Goal: Ask a question: Seek information or help from site administrators or community

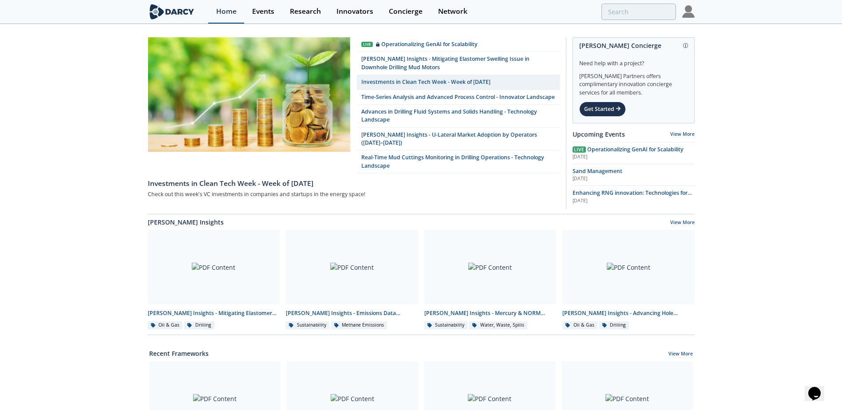
click at [228, 11] on div "Home" at bounding box center [226, 11] width 20 height 7
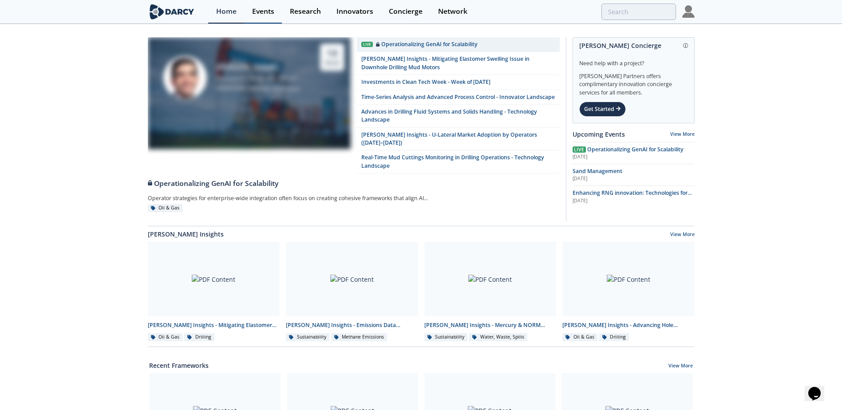
click at [265, 10] on div "Events" at bounding box center [263, 11] width 22 height 7
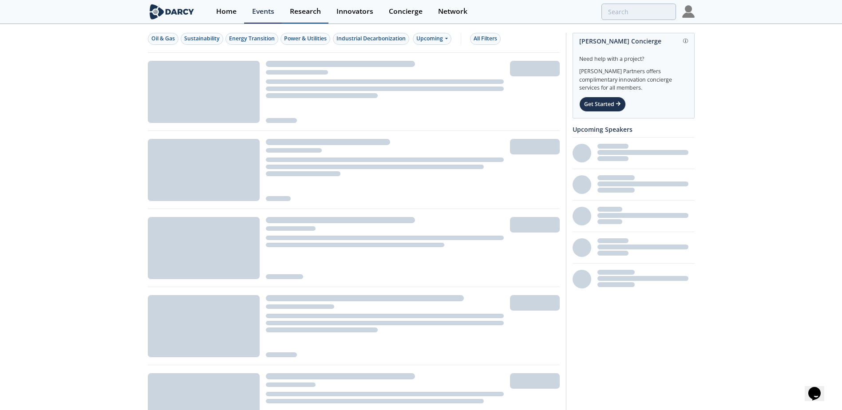
click at [313, 12] on div "Research" at bounding box center [305, 11] width 31 height 7
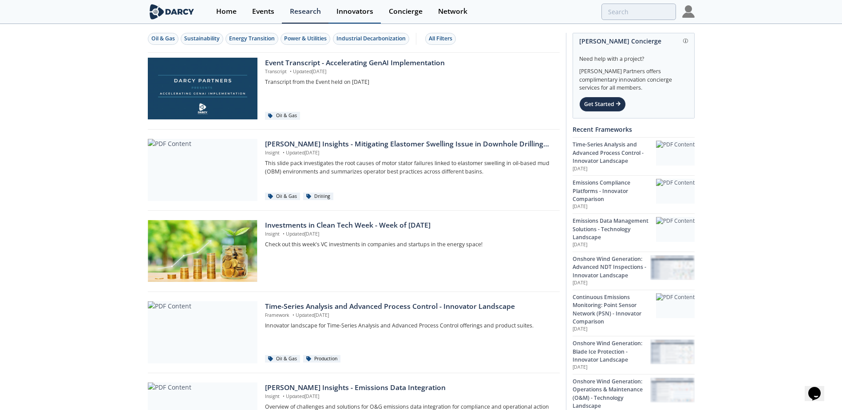
click at [364, 14] on div "Innovators" at bounding box center [354, 11] width 37 height 7
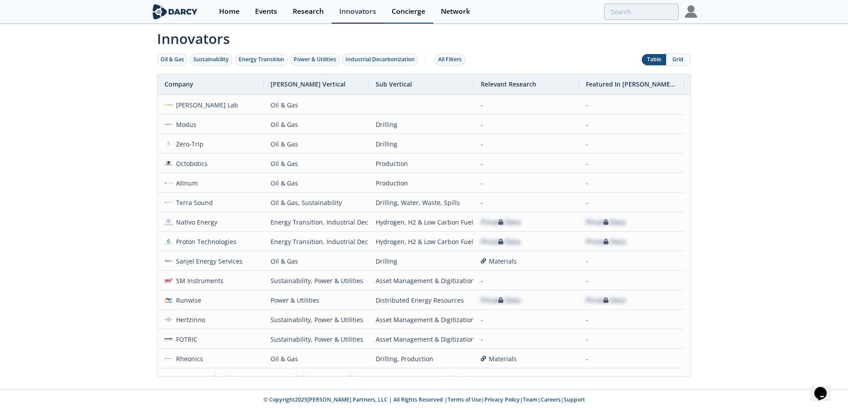
click at [418, 15] on div "Concierge" at bounding box center [409, 11] width 34 height 7
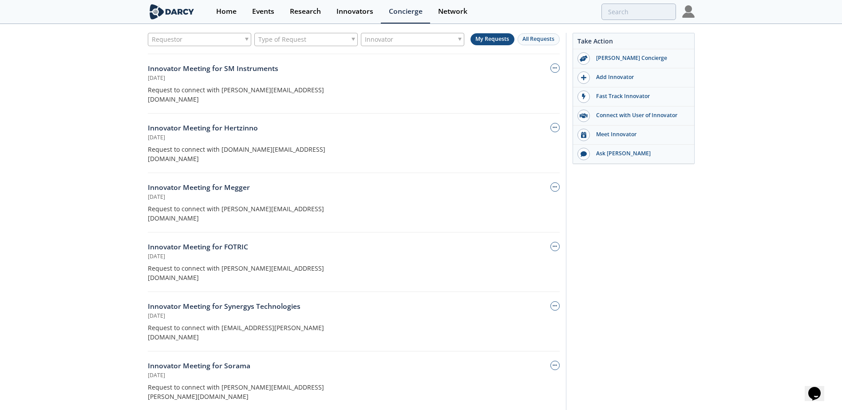
click at [747, 94] on div "Requestor Type of Request Innovator My Requests All Requests Innovator Meeting …" at bounding box center [421, 236] width 842 height 423
click at [608, 154] on div "Ask [PERSON_NAME]" at bounding box center [639, 154] width 99 height 8
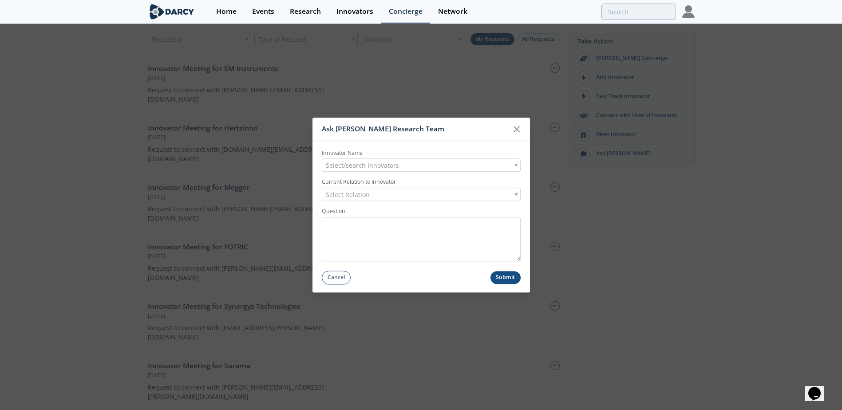
click at [399, 167] on div "Select/search Innovators" at bounding box center [421, 165] width 199 height 13
click at [367, 178] on input "search" at bounding box center [421, 180] width 194 height 12
click at [353, 193] on li "Type to search" at bounding box center [421, 194] width 198 height 14
click at [371, 177] on input "search" at bounding box center [421, 180] width 194 height 12
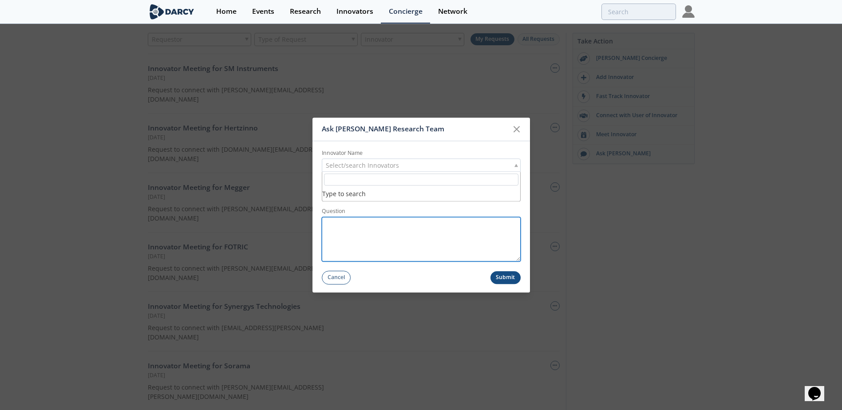
click at [429, 228] on textarea "Question" at bounding box center [421, 239] width 199 height 44
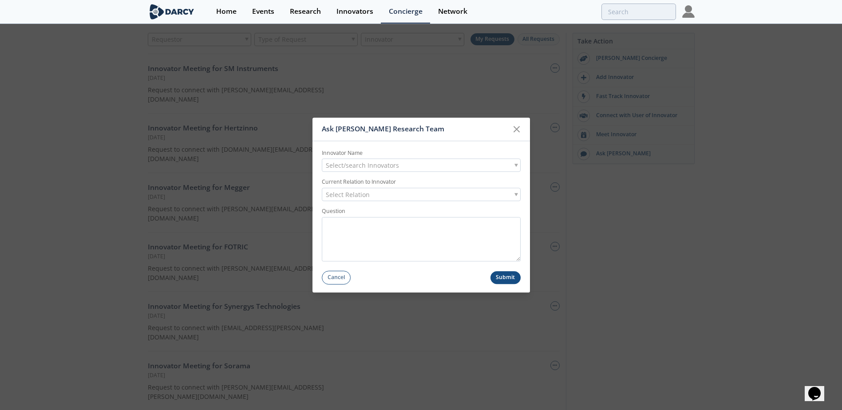
click at [382, 191] on div "Select Relation" at bounding box center [421, 194] width 199 height 13
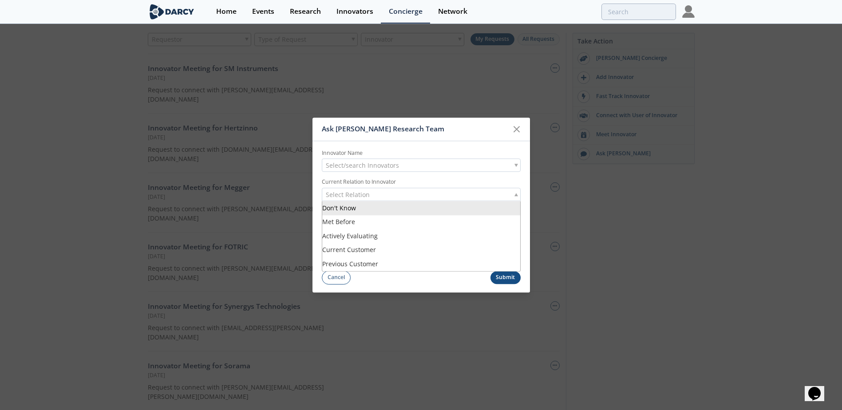
click at [386, 194] on div "Select Relation" at bounding box center [421, 194] width 199 height 13
click at [378, 194] on div "Select Relation" at bounding box center [421, 194] width 199 height 13
click at [395, 166] on span "Select/search Innovators" at bounding box center [362, 165] width 73 height 12
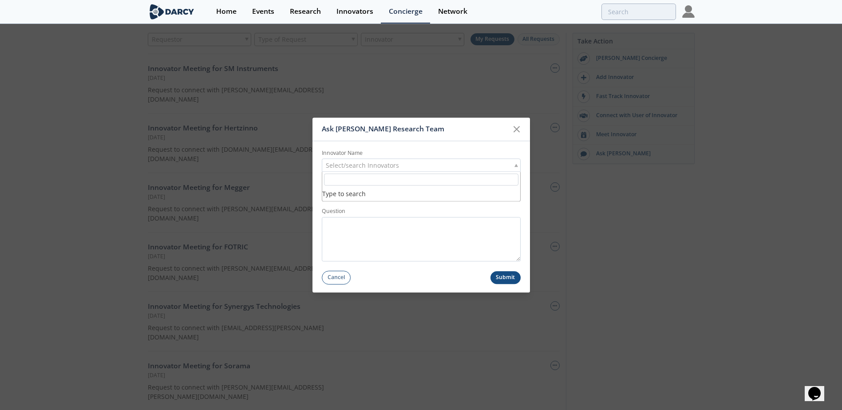
click at [636, 193] on div "Ask [PERSON_NAME] Research Team Innovator Name Select/search Innovators Type to…" at bounding box center [421, 205] width 842 height 410
click at [518, 126] on icon at bounding box center [516, 129] width 11 height 11
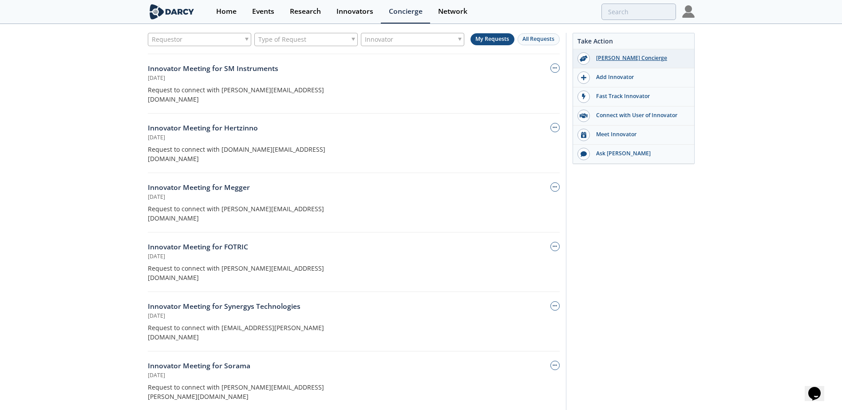
click at [619, 58] on div "[PERSON_NAME] Concierge" at bounding box center [639, 58] width 99 height 8
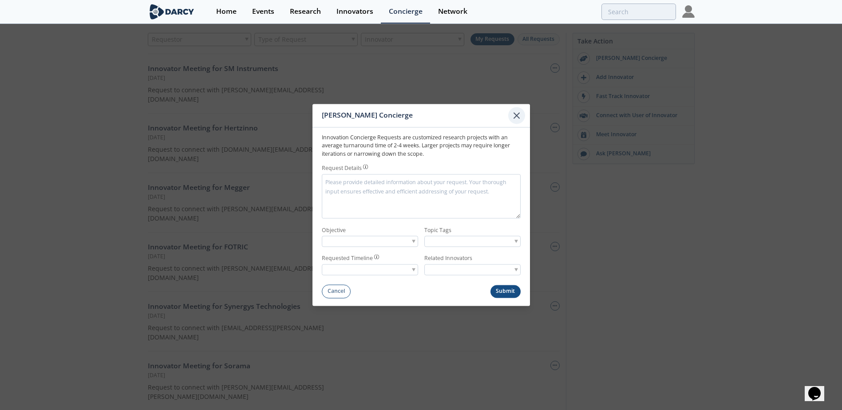
click at [517, 114] on icon at bounding box center [516, 115] width 11 height 11
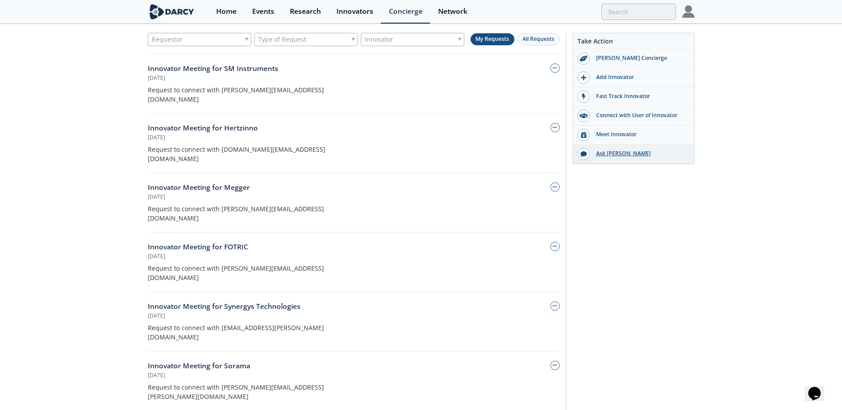
click at [602, 155] on div "Ask [PERSON_NAME]" at bounding box center [639, 154] width 99 height 8
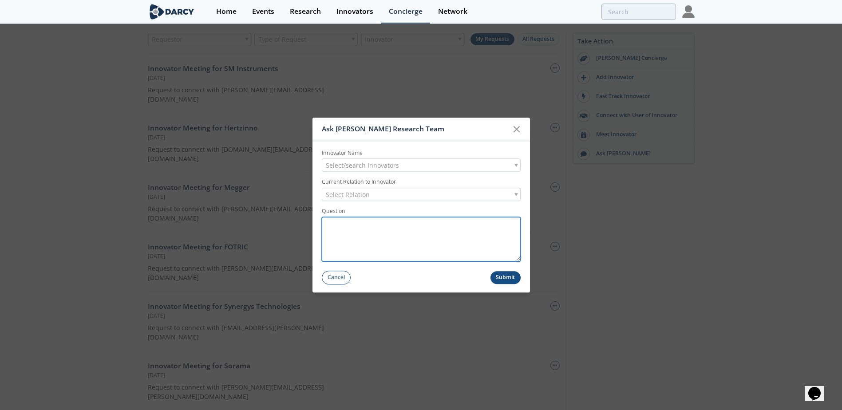
click at [375, 233] on textarea "Question" at bounding box center [421, 239] width 199 height 44
type textarea "E"
type textarea "D"
type textarea "Desde [GEOGRAPHIC_DATA] estasos trabajan"
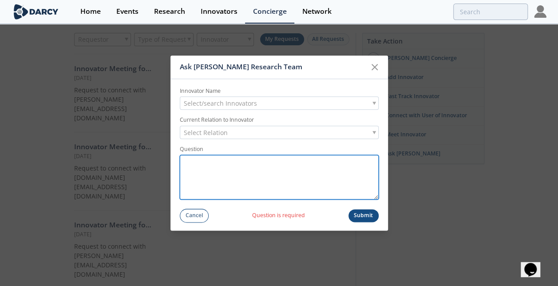
paste textarea "Desde Vista estamos desarrollando un proyecto integral orientado a optimizar el…"
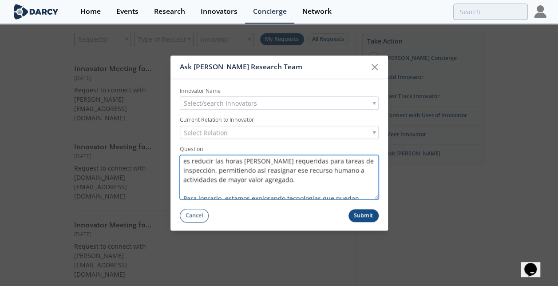
scroll to position [44, 0]
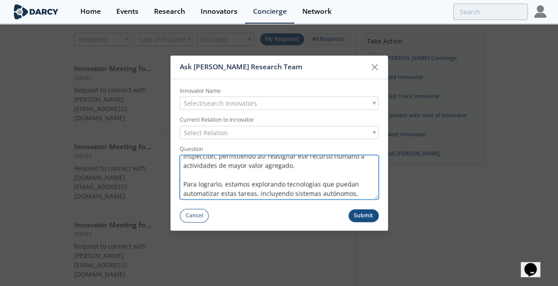
click at [256, 173] on textarea "Desde Vista estamos desarrollando un proyecto integral orientado a optimizar el…" at bounding box center [279, 177] width 199 height 44
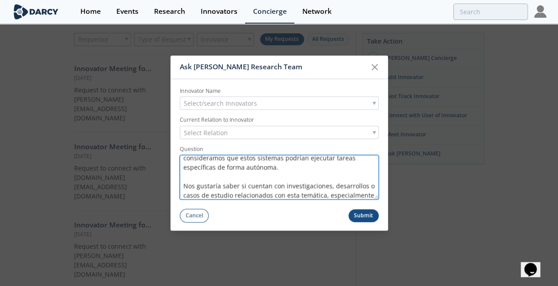
scroll to position [124, 0]
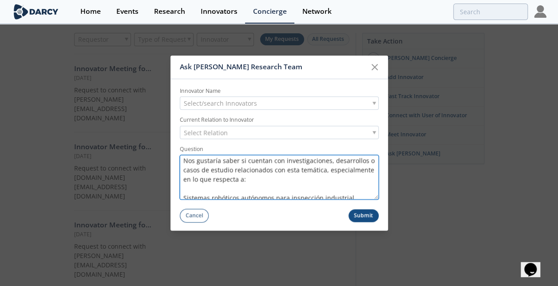
click at [247, 190] on textarea "Desde Vista estamos desarrollando un proyecto integral orientado a optimizar el…" at bounding box center [279, 177] width 199 height 44
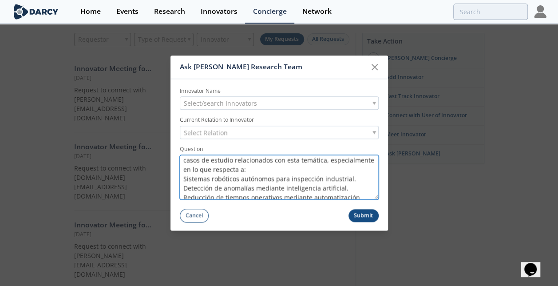
scroll to position [149, 0]
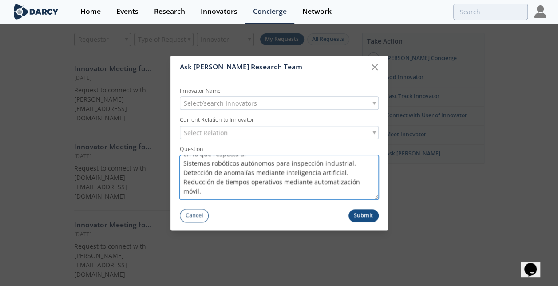
click at [182, 164] on textarea "Desde Vista estamos desarrollando un proyecto integral orientado a optimizar el…" at bounding box center [279, 177] width 199 height 44
type textarea "Desde Vista estamos desarrollando un proyecto integral orientado a optimizar el…"
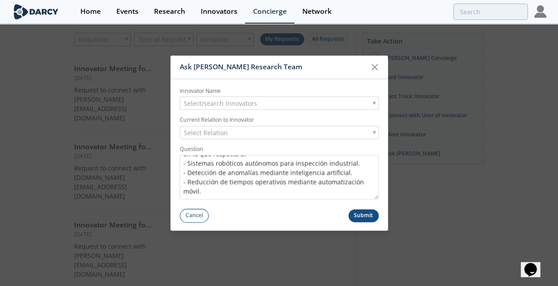
click at [268, 135] on div "Select Relation" at bounding box center [279, 132] width 199 height 13
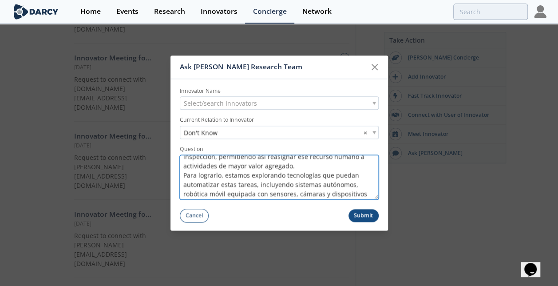
scroll to position [0, 0]
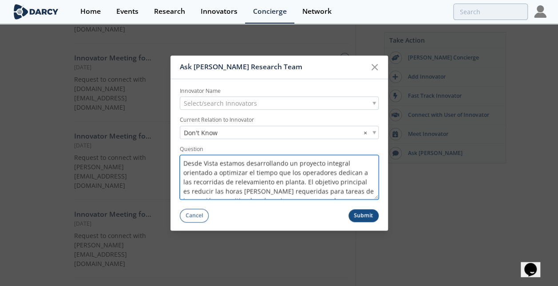
drag, startPoint x: 221, startPoint y: 191, endPoint x: 167, endPoint y: 116, distance: 92.2
click at [167, 116] on div "Ask [PERSON_NAME] Research Team Innovator Name Select/search Innovators Current…" at bounding box center [279, 143] width 558 height 286
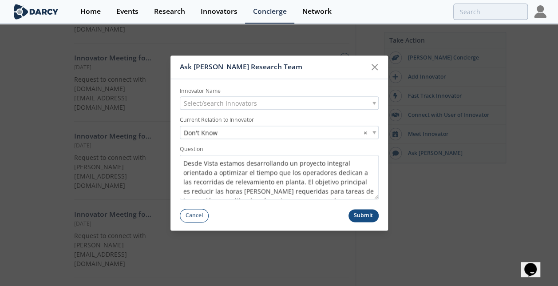
click at [369, 213] on button "Submit" at bounding box center [363, 215] width 30 height 13
click at [259, 99] on div "Select/search Innovators" at bounding box center [279, 103] width 199 height 13
click at [377, 68] on icon at bounding box center [374, 67] width 11 height 11
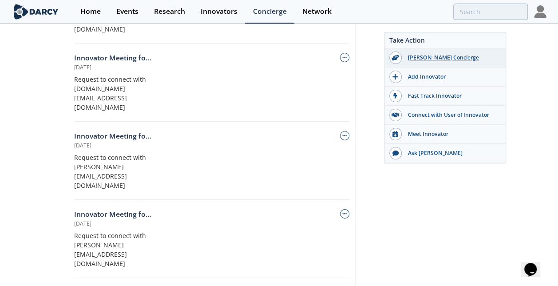
click at [441, 60] on div "[PERSON_NAME] Concierge" at bounding box center [451, 58] width 99 height 8
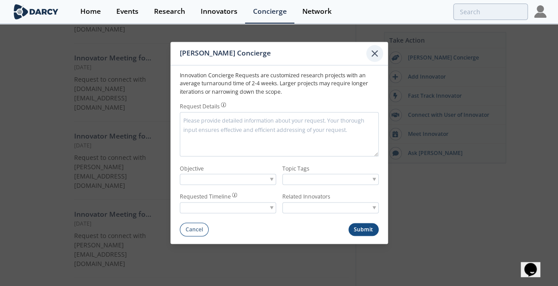
click at [375, 51] on icon at bounding box center [374, 53] width 11 height 11
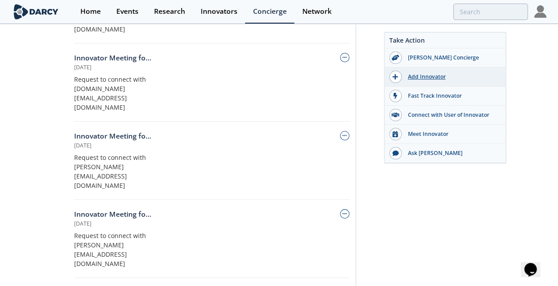
click at [424, 75] on div "Add Innovator" at bounding box center [451, 77] width 99 height 8
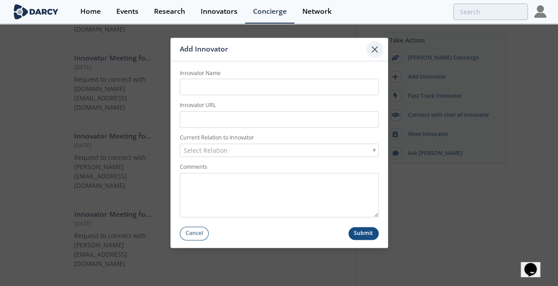
click at [369, 52] on icon at bounding box center [374, 49] width 11 height 11
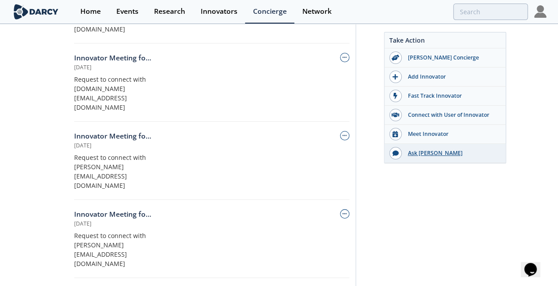
click at [427, 152] on div "Ask [PERSON_NAME]" at bounding box center [451, 153] width 99 height 8
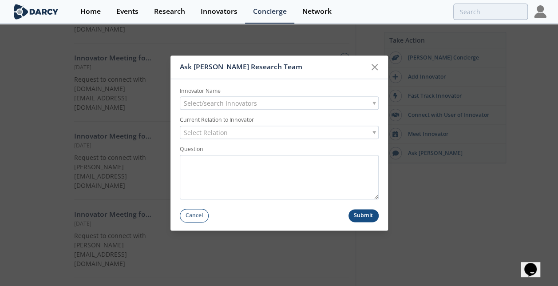
click at [302, 106] on div "Select/search Innovators" at bounding box center [279, 103] width 199 height 13
click at [289, 117] on input "search" at bounding box center [279, 118] width 194 height 12
type input "-"
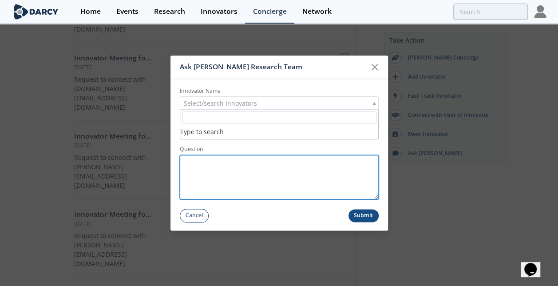
click at [257, 178] on textarea "Question" at bounding box center [279, 177] width 199 height 44
paste textarea "Desde Vista estamos desarrollando un proyecto integral orientado a optimizar el…"
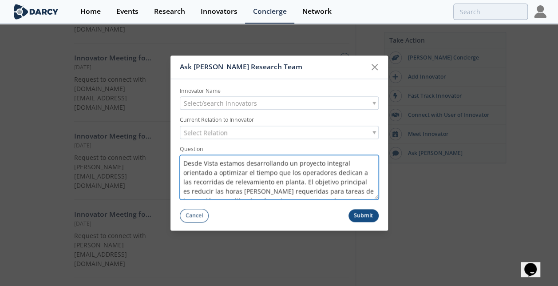
scroll to position [145, 0]
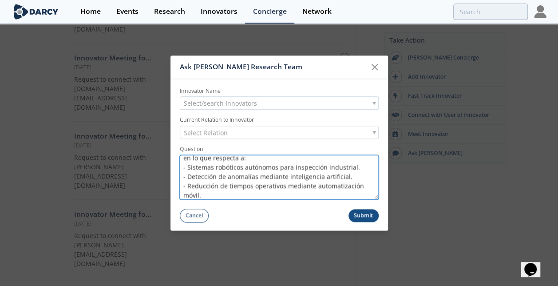
type textarea "Desde Vista estamos desarrollando un proyecto integral orientado a optimizar el…"
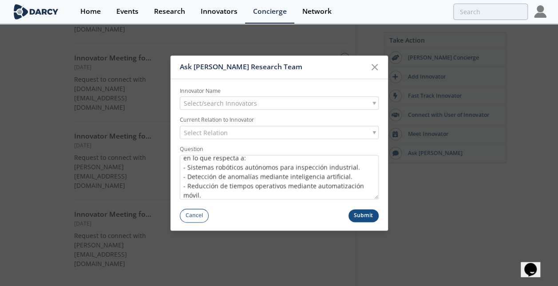
click at [248, 134] on div "Select Relation" at bounding box center [279, 132] width 199 height 13
click at [366, 213] on button "Submit" at bounding box center [363, 215] width 30 height 13
click at [252, 100] on span "Select/search Innovators" at bounding box center [220, 103] width 73 height 12
type input "--"
click at [363, 219] on button "Submit" at bounding box center [363, 215] width 30 height 13
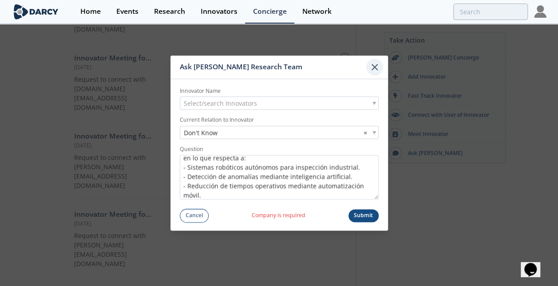
click at [377, 65] on icon at bounding box center [374, 66] width 5 height 5
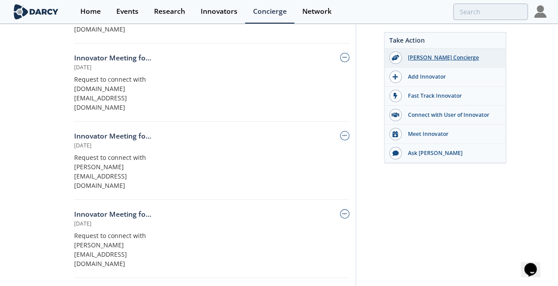
click at [429, 58] on div "[PERSON_NAME] Concierge" at bounding box center [451, 58] width 99 height 8
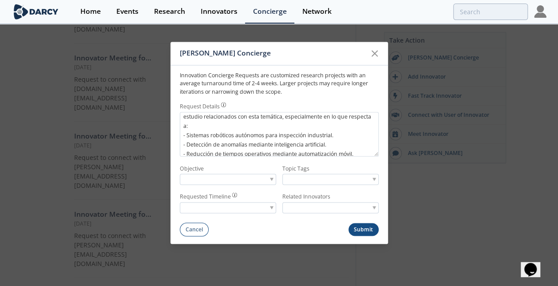
scroll to position [121, 0]
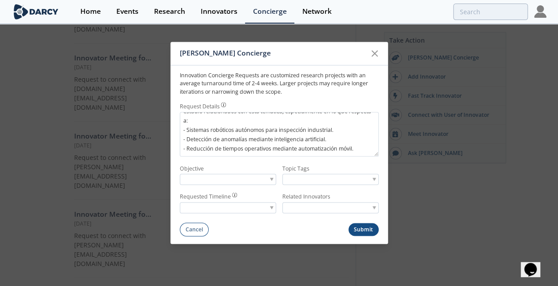
type textarea "Desde Vista estamos desarrollando un proyecto integral orientado a optimizar el…"
click at [207, 178] on div at bounding box center [228, 179] width 96 height 11
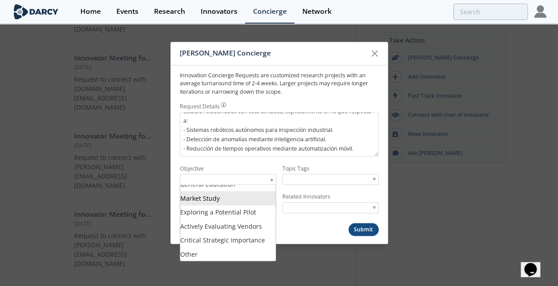
scroll to position [0, 0]
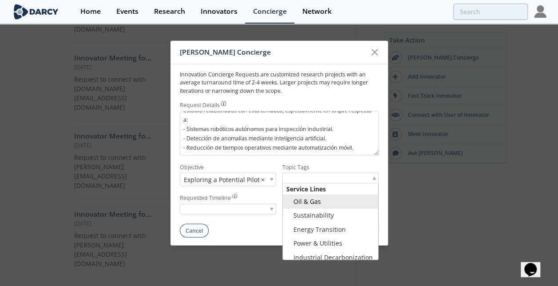
click at [312, 179] on input "search" at bounding box center [316, 178] width 67 height 9
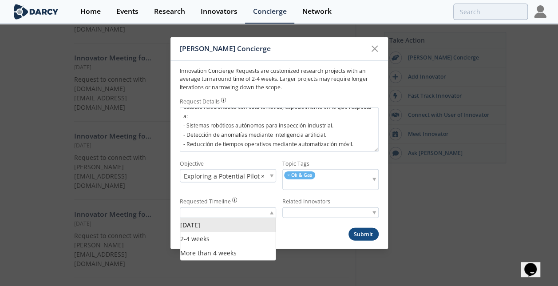
click at [246, 211] on div at bounding box center [228, 212] width 96 height 11
click at [318, 216] on input "search" at bounding box center [316, 212] width 67 height 9
click at [273, 213] on div at bounding box center [228, 212] width 96 height 11
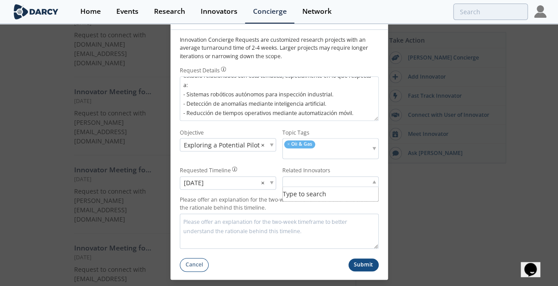
click at [372, 181] on span at bounding box center [374, 181] width 4 height 3
click at [316, 197] on li "Type to search" at bounding box center [330, 194] width 95 height 14
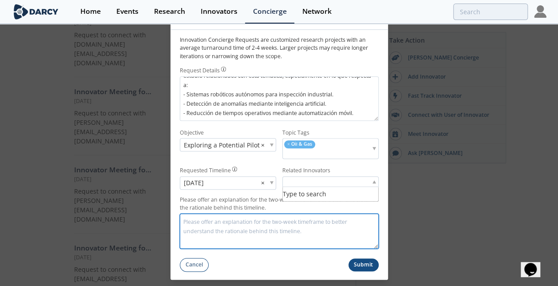
click at [269, 229] on textarea "Please offer an explanation for the two-week timeframe to better understand the…" at bounding box center [279, 230] width 199 height 35
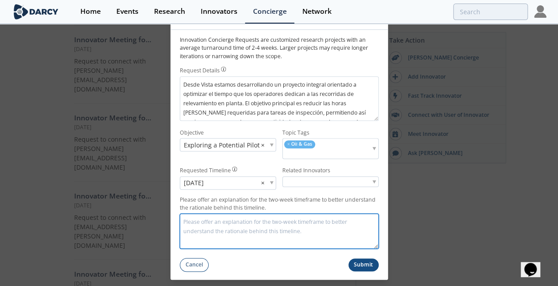
scroll to position [191, 0]
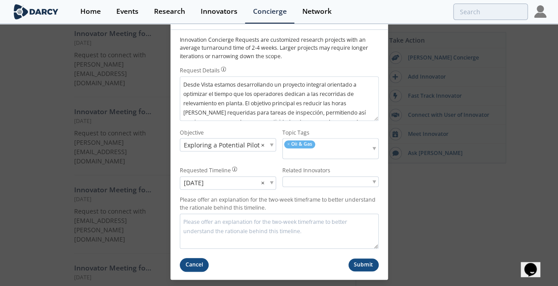
click at [201, 268] on button "Cancel" at bounding box center [194, 265] width 29 height 14
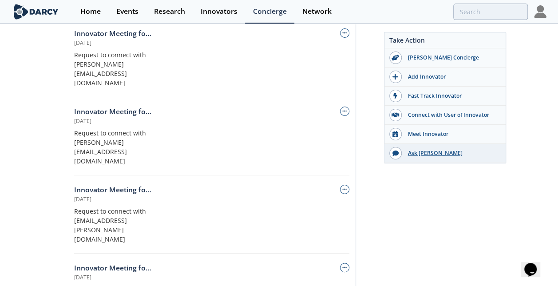
click at [413, 151] on div "Ask [PERSON_NAME]" at bounding box center [451, 153] width 99 height 8
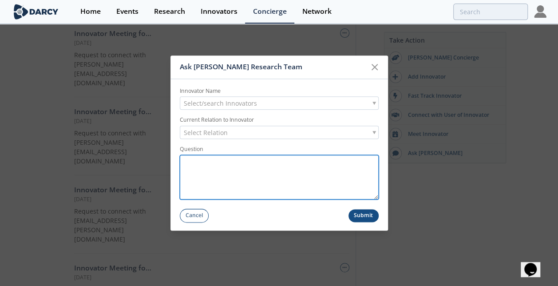
click at [253, 166] on textarea "Question" at bounding box center [279, 177] width 199 height 44
paste textarea "Desde Vista estamos desarrollando un proyecto integral orientado a optimizar el…"
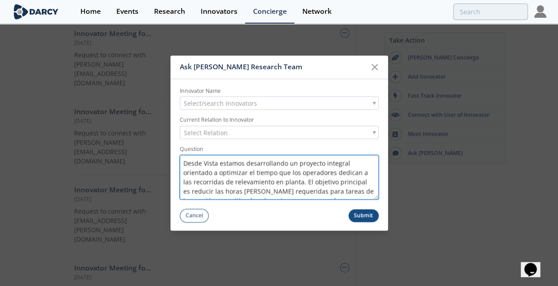
scroll to position [145, 0]
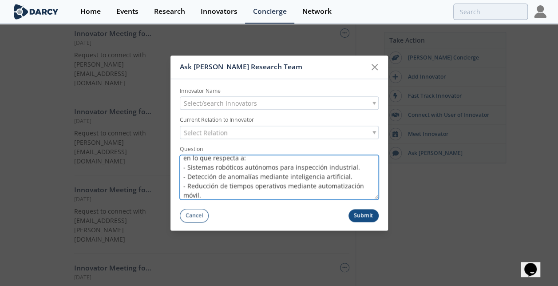
type textarea "Desde Vista estamos desarrollando un proyecto integral orientado a optimizar el…"
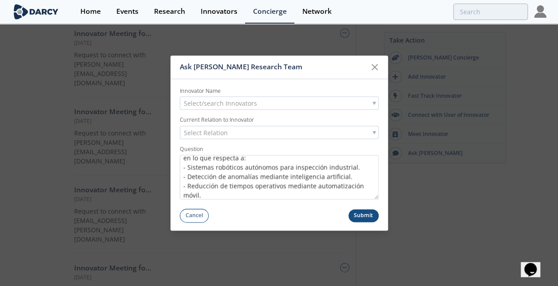
click at [260, 131] on div "Select Relation" at bounding box center [279, 132] width 199 height 13
click at [260, 105] on div "Select/search Innovators" at bounding box center [279, 103] width 199 height 13
type input "-----"
click at [365, 223] on div "Ask [PERSON_NAME] Research Team Innovator Name Select/search Innovators ----- N…" at bounding box center [278, 142] width 217 height 175
click at [364, 217] on button "Submit" at bounding box center [363, 215] width 30 height 13
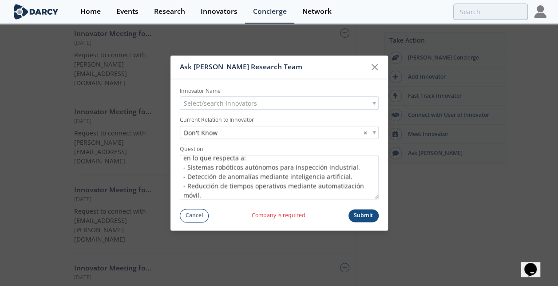
click at [364, 217] on button "Submit" at bounding box center [363, 215] width 30 height 13
click at [370, 66] on icon at bounding box center [374, 67] width 11 height 11
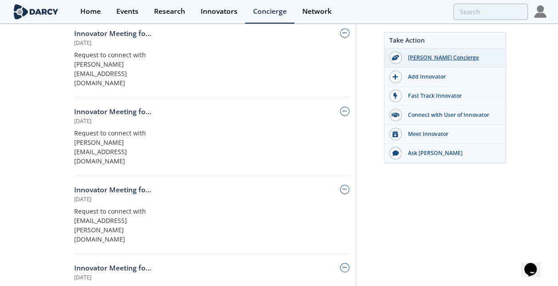
click at [442, 54] on div "[PERSON_NAME] Concierge" at bounding box center [451, 58] width 99 height 8
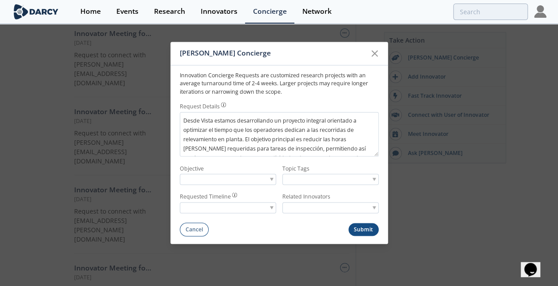
scroll to position [117, 0]
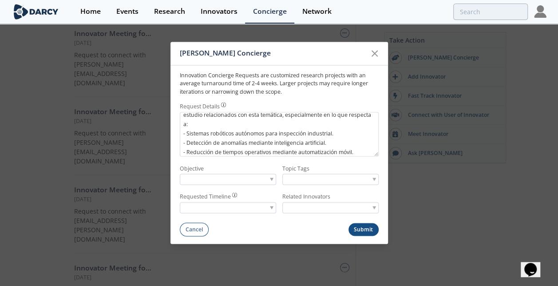
type textarea "Desde Vista estamos desarrollando un proyecto integral orientado a optimizar el…"
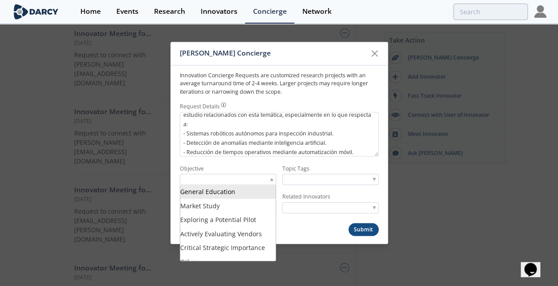
click at [253, 181] on div at bounding box center [228, 179] width 96 height 11
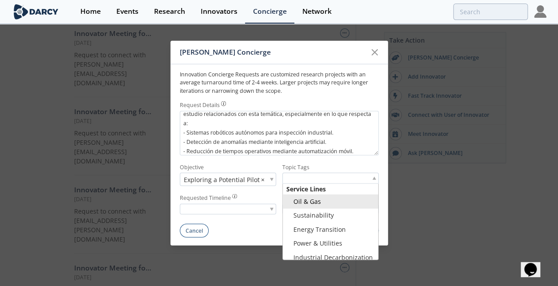
click at [298, 180] on input "search" at bounding box center [316, 178] width 67 height 9
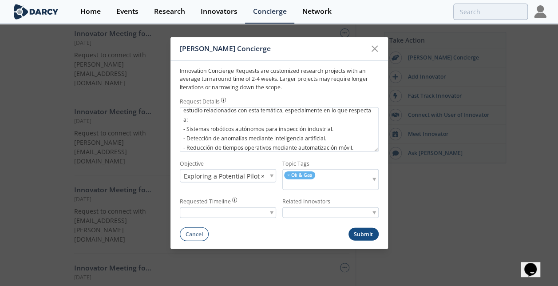
click at [227, 213] on div at bounding box center [228, 212] width 96 height 11
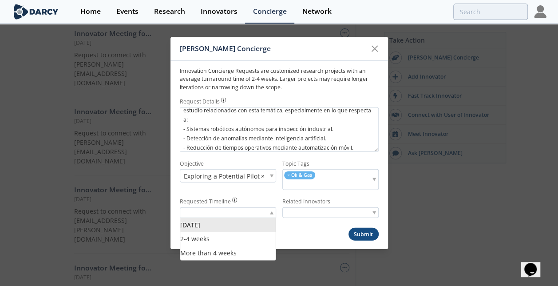
click at [231, 209] on div at bounding box center [228, 212] width 96 height 11
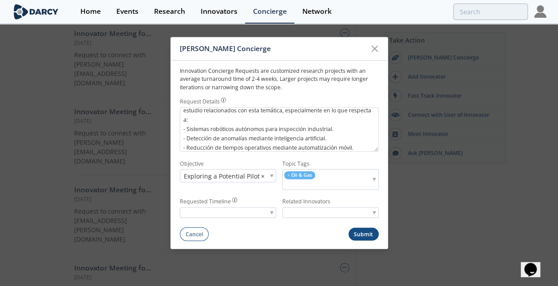
click at [369, 233] on button "Submit" at bounding box center [363, 234] width 30 height 13
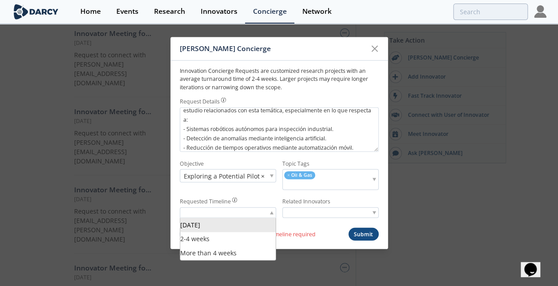
click at [258, 214] on div at bounding box center [228, 212] width 96 height 11
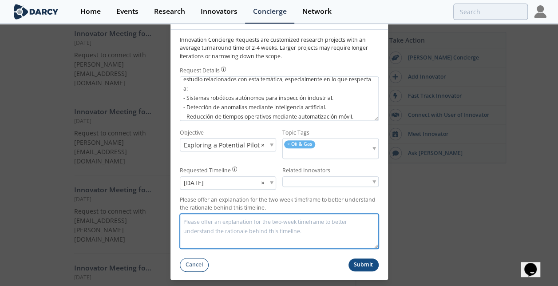
click at [304, 228] on textarea "Please offer an explanation for the two-week timeframe to better understand the…" at bounding box center [279, 230] width 199 height 35
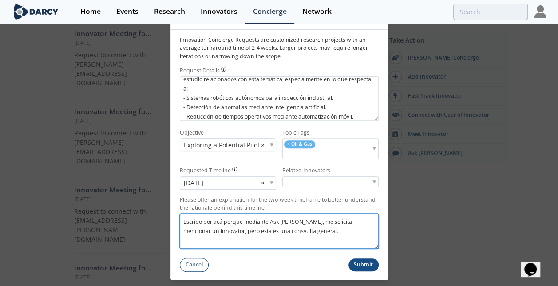
click at [269, 220] on textarea "Escribo por acá porque mediante Ask [PERSON_NAME], me solicita mencionar un inn…" at bounding box center [279, 230] width 199 height 35
click at [195, 232] on textarea "Escribo por acá porque mediante "Ask [PERSON_NAME]", me solicita mencionar un i…" at bounding box center [279, 230] width 199 height 35
type textarea "Escribo por acá porque mediante "Ask [PERSON_NAME]", me solicita mencionar un i…"
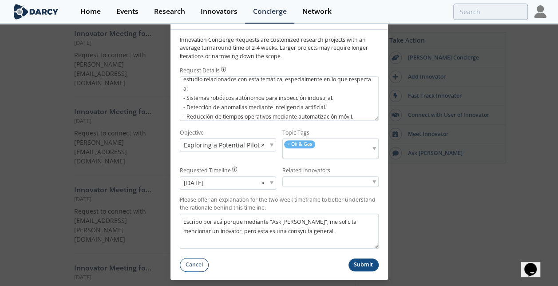
click at [356, 262] on button "Submit" at bounding box center [363, 264] width 30 height 13
click at [357, 264] on button "Submit" at bounding box center [363, 264] width 30 height 13
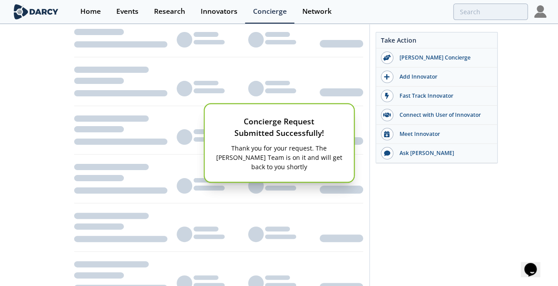
click at [300, 246] on div "Concierge Request Submitted Successfully! Thank you for your request. The [PERS…" at bounding box center [279, 143] width 558 height 286
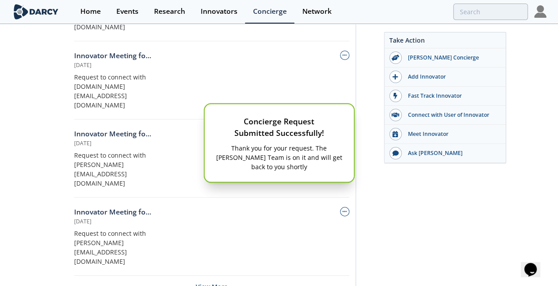
scroll to position [163, 0]
